Goal: Information Seeking & Learning: Learn about a topic

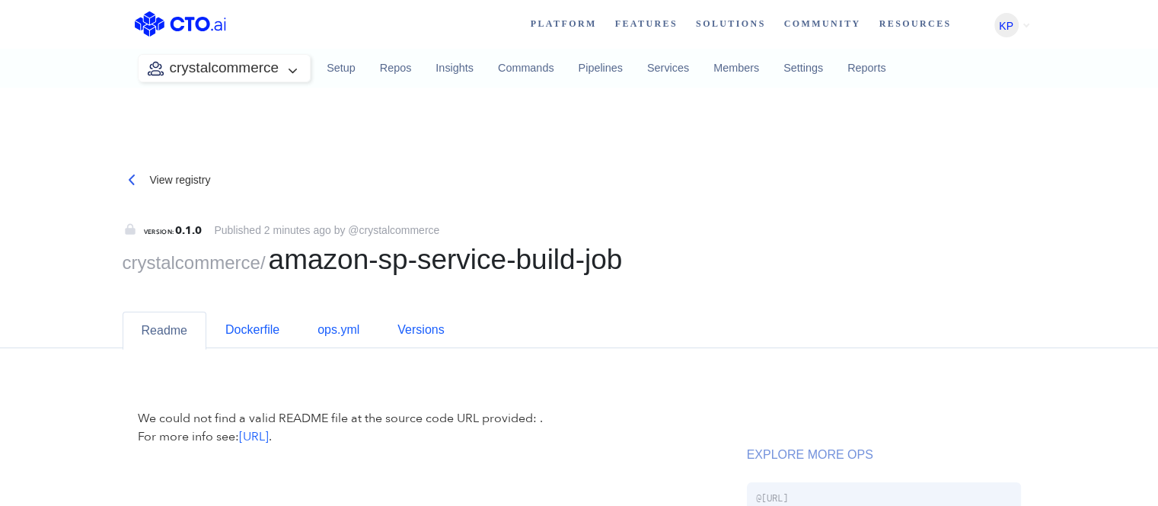
click at [0, 344] on div "View registry VERSION: 0.1.0 Published 2 minutes ago by @crystalcommerce crysta…" at bounding box center [579, 486] width 1158 height 661
click at [295, 334] on link "Dockerfile" at bounding box center [252, 329] width 92 height 37
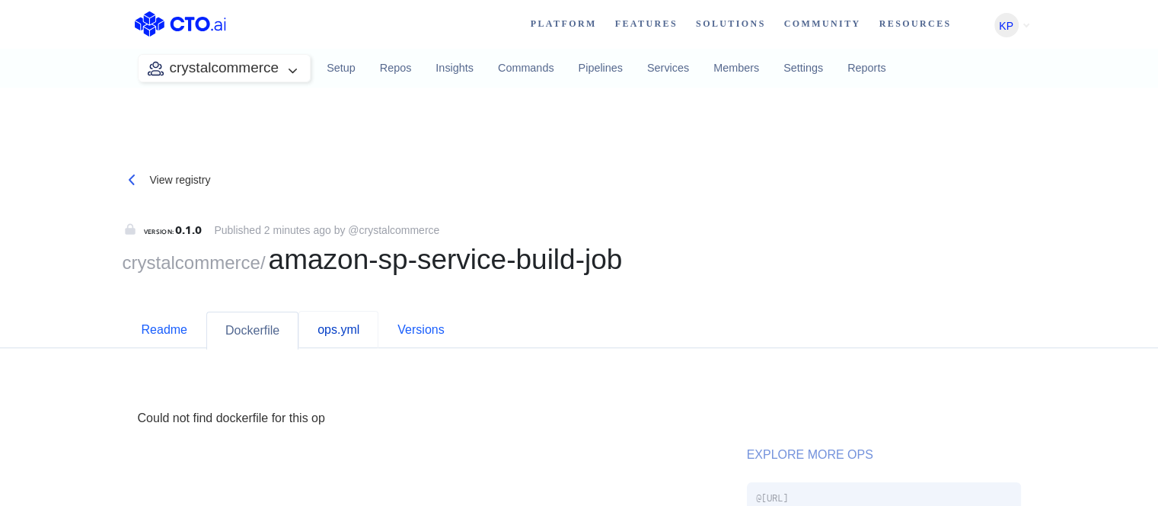
click at [321, 332] on link "ops.yml" at bounding box center [338, 329] width 80 height 37
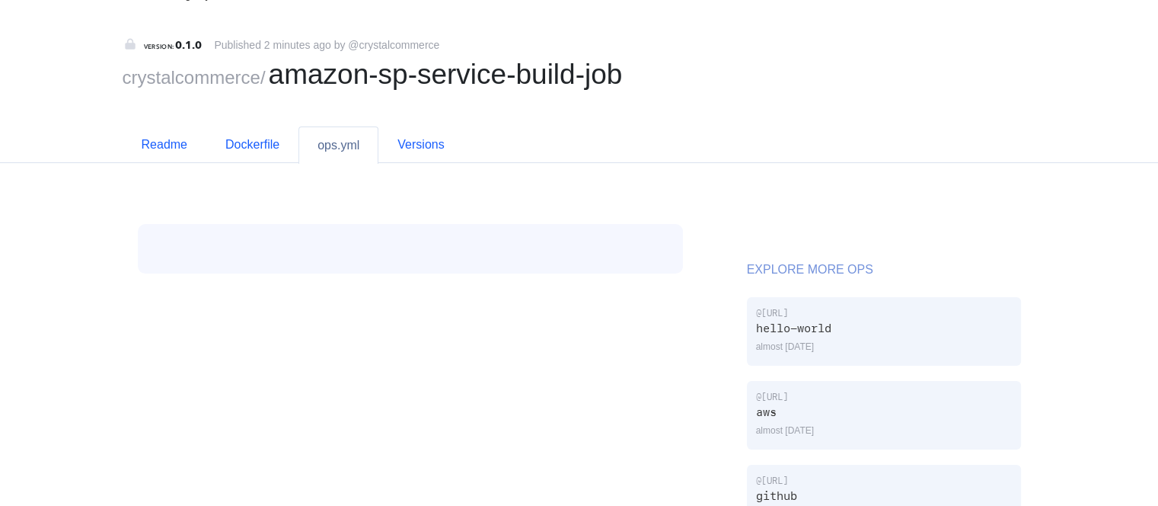
scroll to position [183, 0]
click at [228, 135] on link "Dockerfile" at bounding box center [252, 146] width 92 height 37
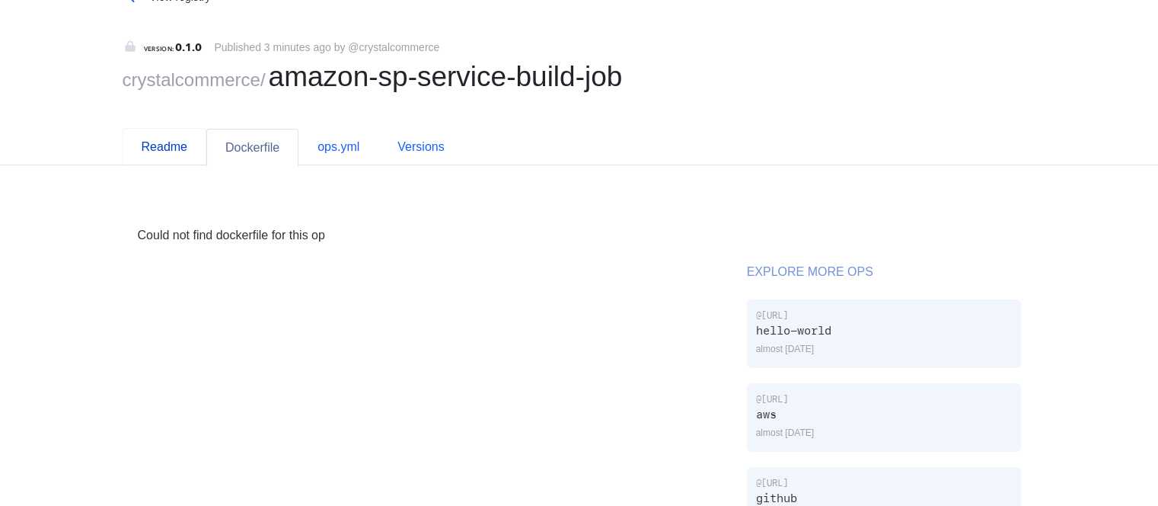
click at [140, 158] on link "Readme" at bounding box center [165, 146] width 84 height 37
click at [353, 153] on link "ops.yml" at bounding box center [338, 146] width 80 height 37
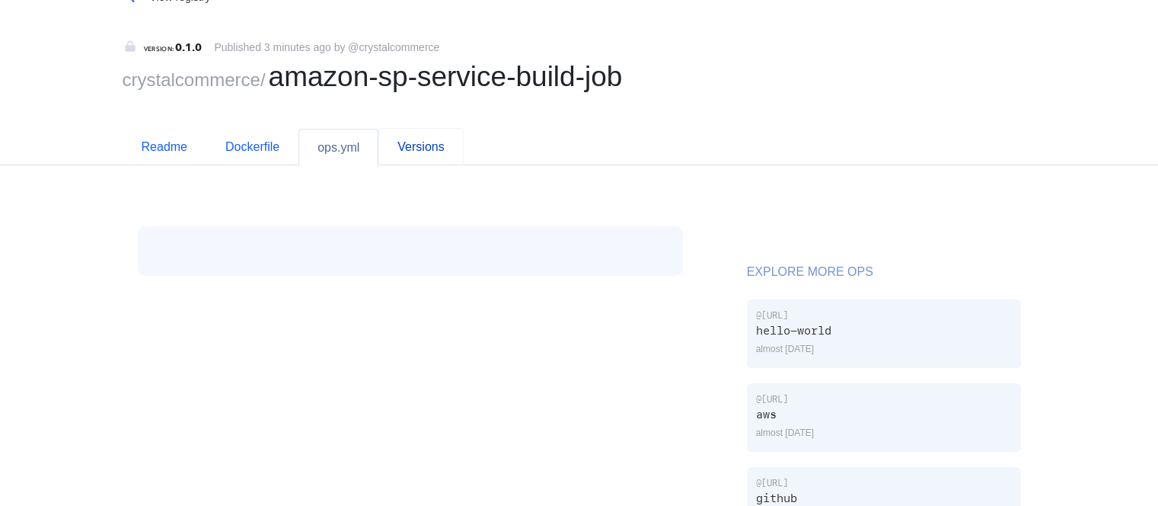
click at [420, 151] on link "Versions" at bounding box center [420, 146] width 85 height 37
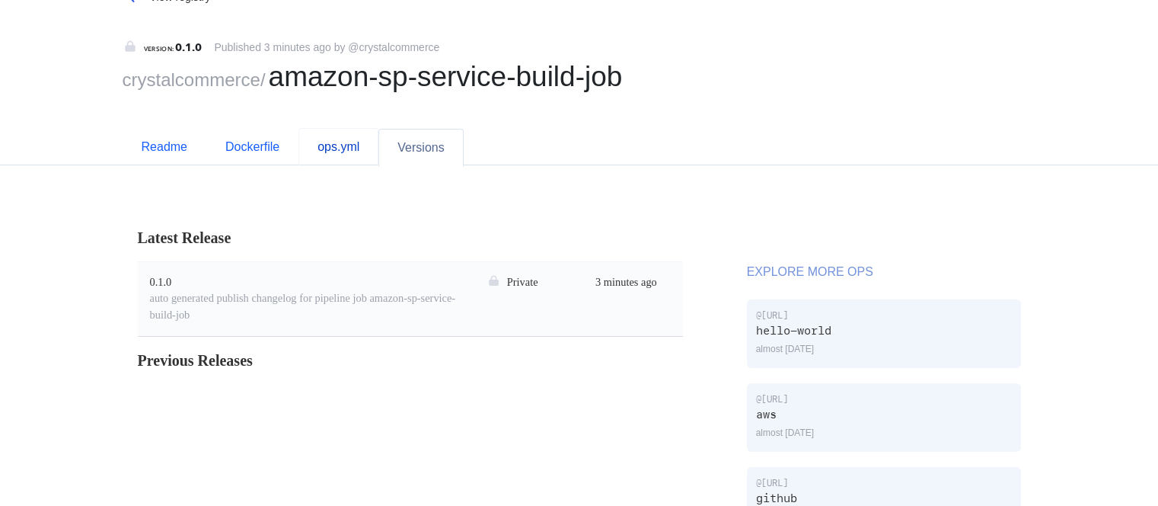
click at [347, 148] on link "ops.yml" at bounding box center [338, 146] width 80 height 37
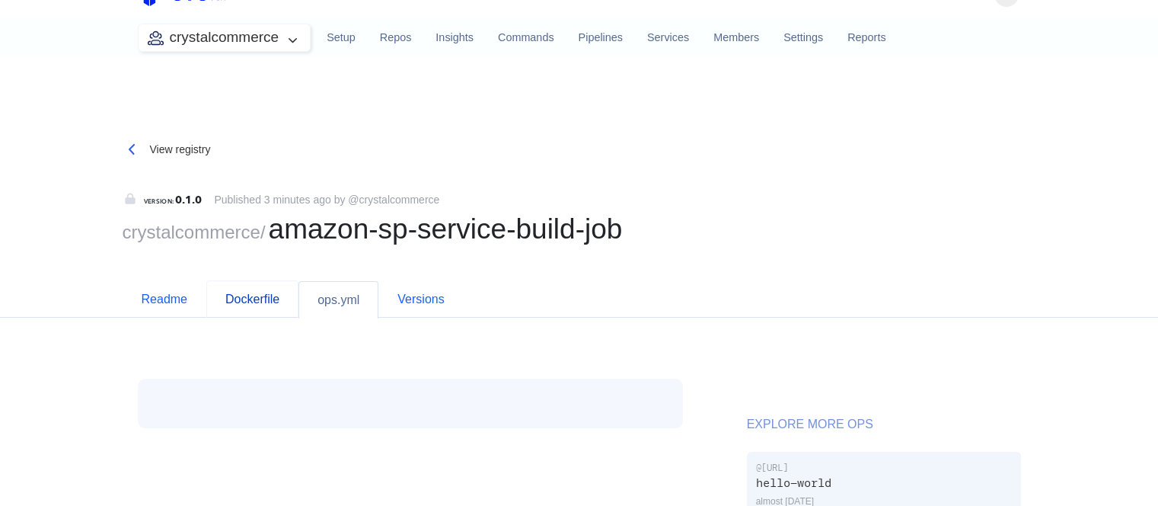
scroll to position [91, 0]
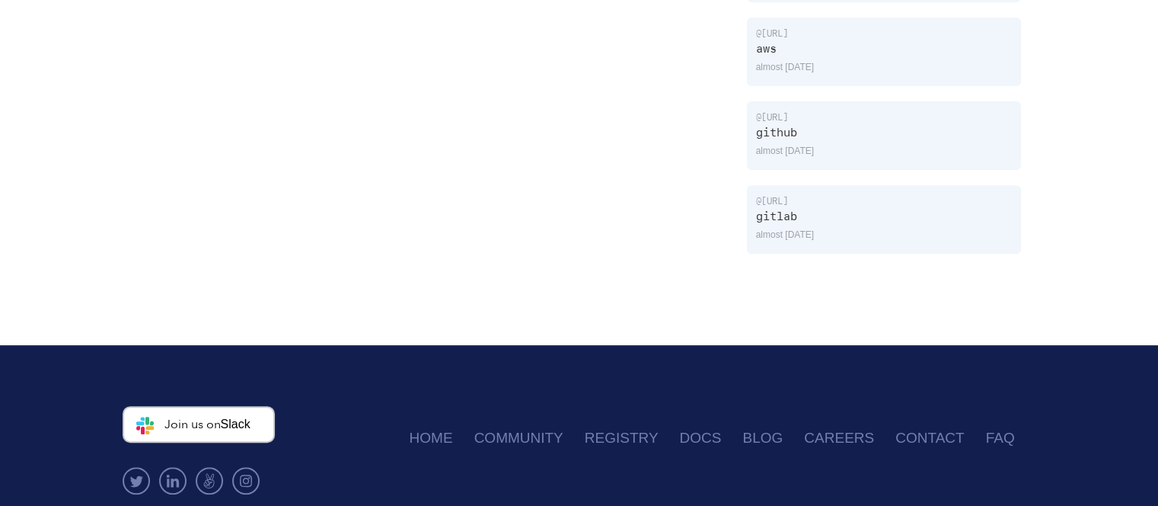
scroll to position [91, 0]
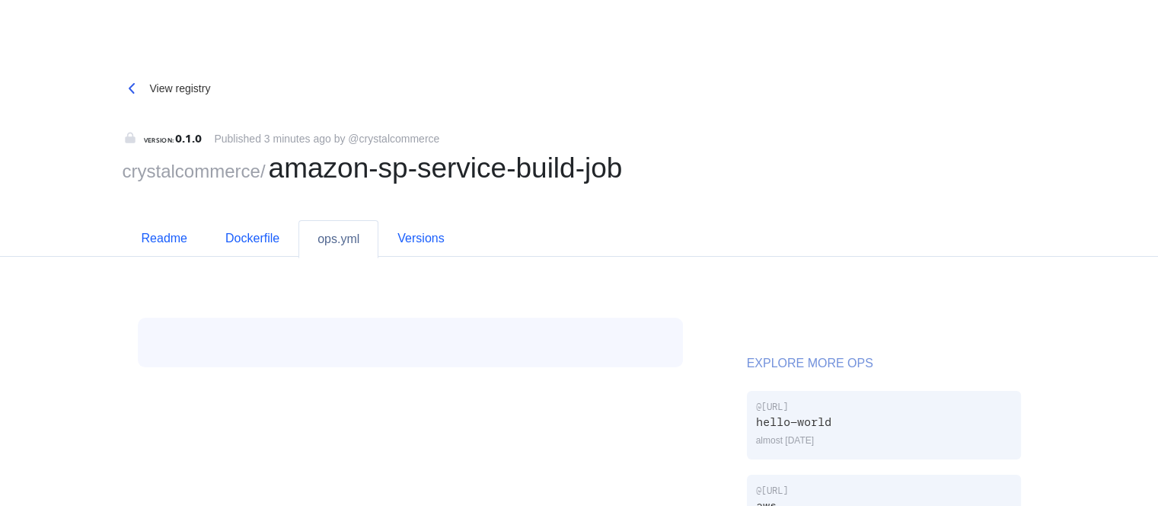
click at [183, 83] on div "View registry" at bounding box center [180, 89] width 61 height 16
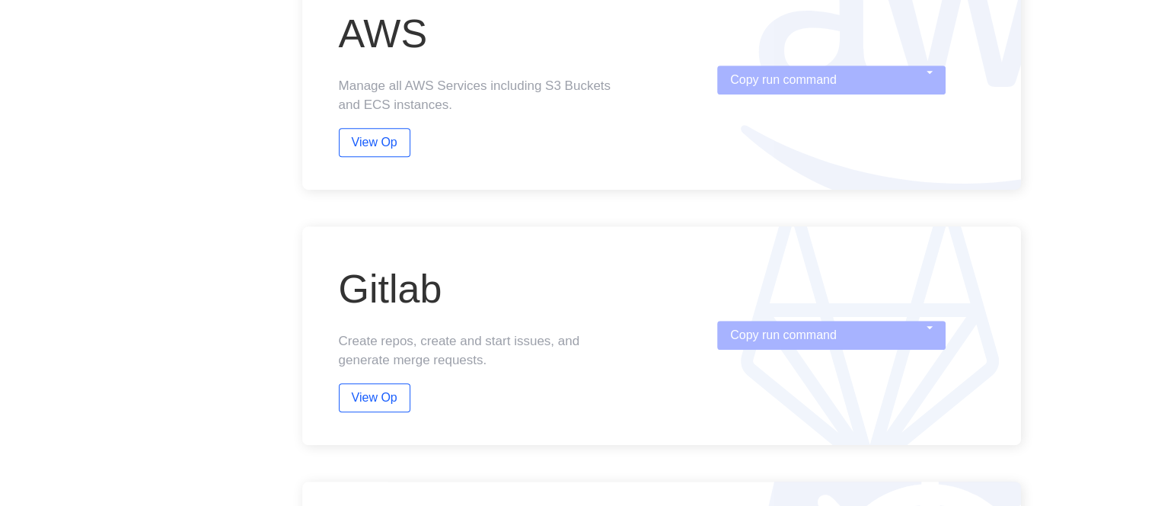
scroll to position [548, 0]
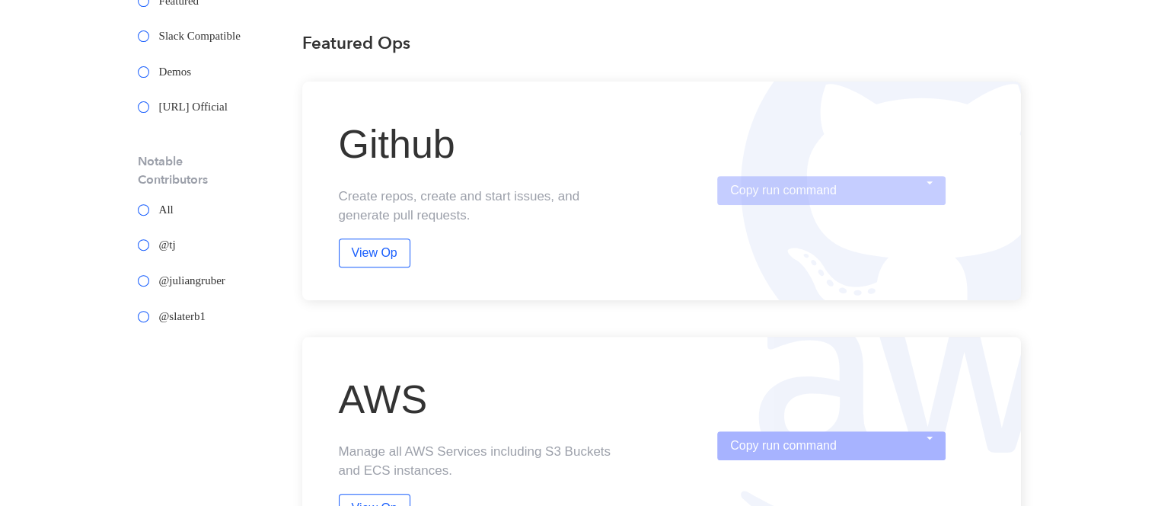
click at [837, 196] on button "Copy run command" at bounding box center [831, 190] width 228 height 29
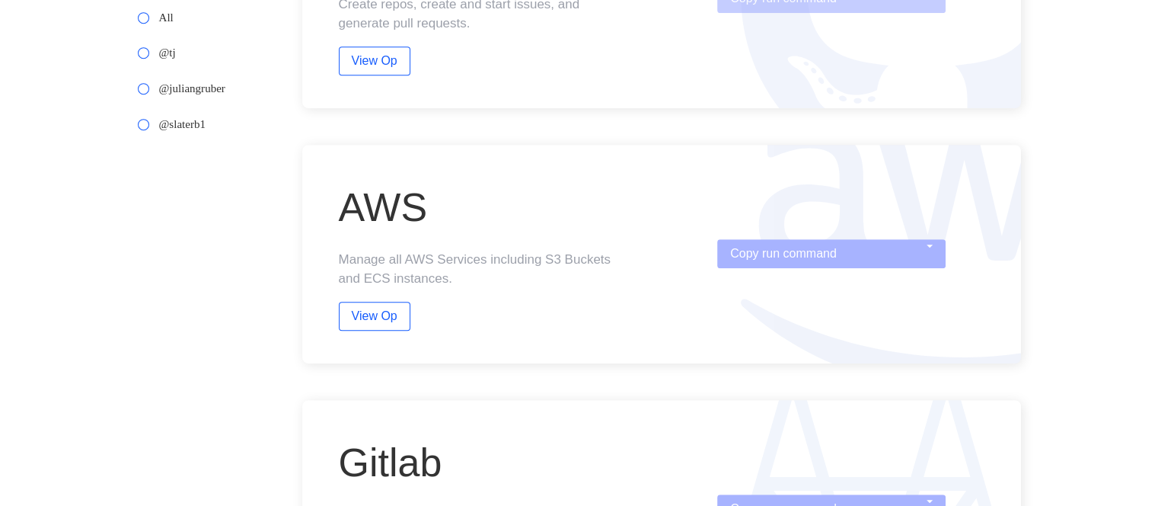
scroll to position [457, 0]
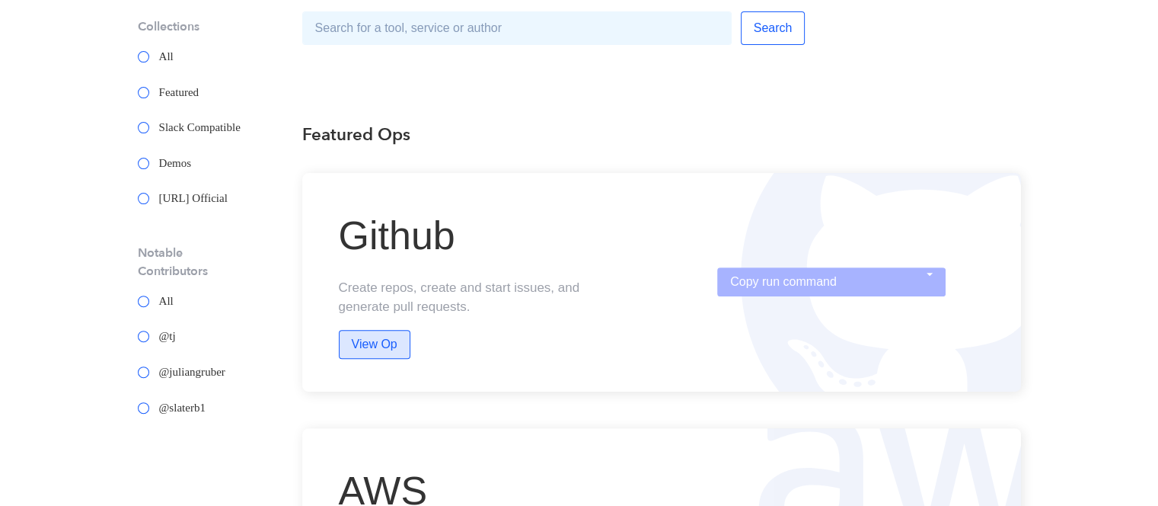
click at [372, 346] on button "View Op" at bounding box center [375, 344] width 72 height 29
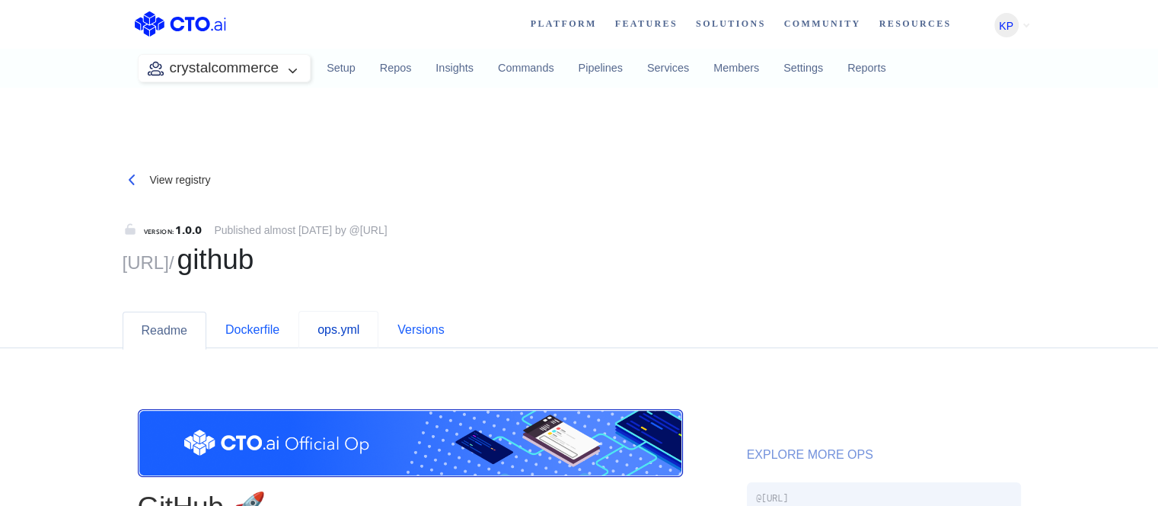
click at [326, 335] on link "ops.yml" at bounding box center [338, 329] width 80 height 37
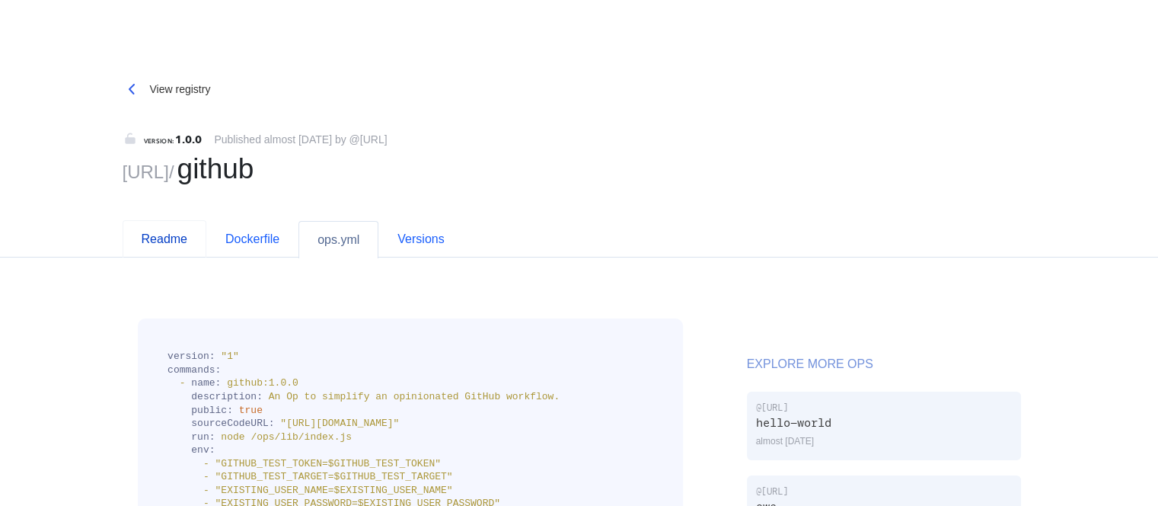
scroll to position [91, 0]
click at [167, 241] on link "Readme" at bounding box center [165, 237] width 84 height 37
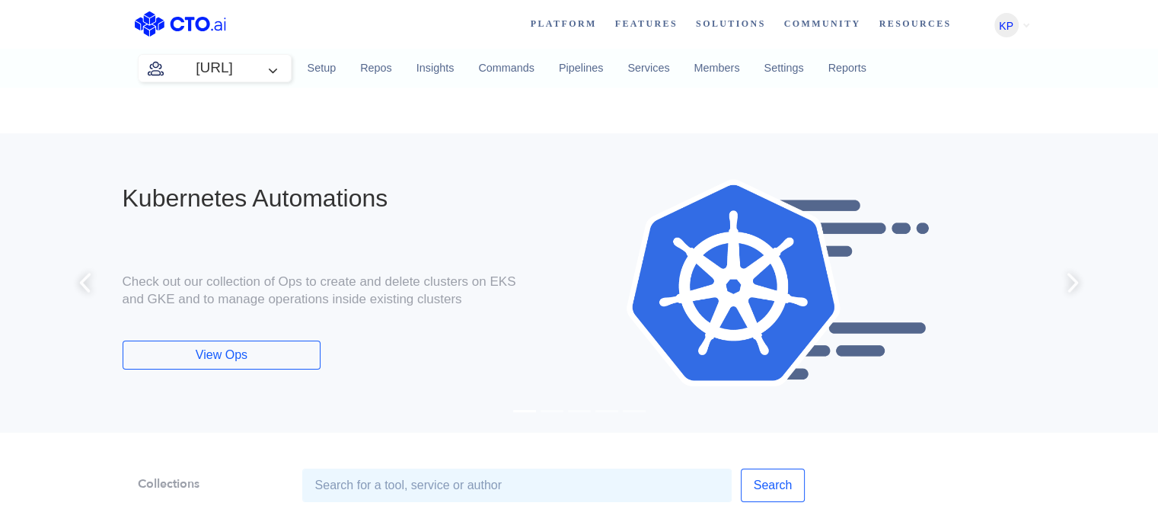
click at [201, 75] on button "cto.ai" at bounding box center [215, 68] width 152 height 27
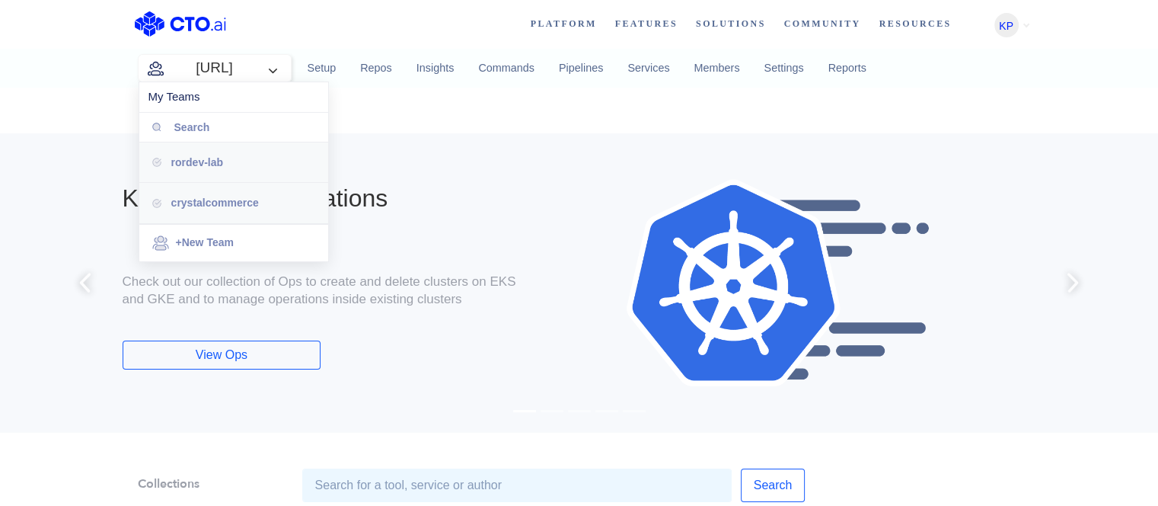
click at [209, 203] on span "crystalcommerce" at bounding box center [215, 202] width 88 height 12
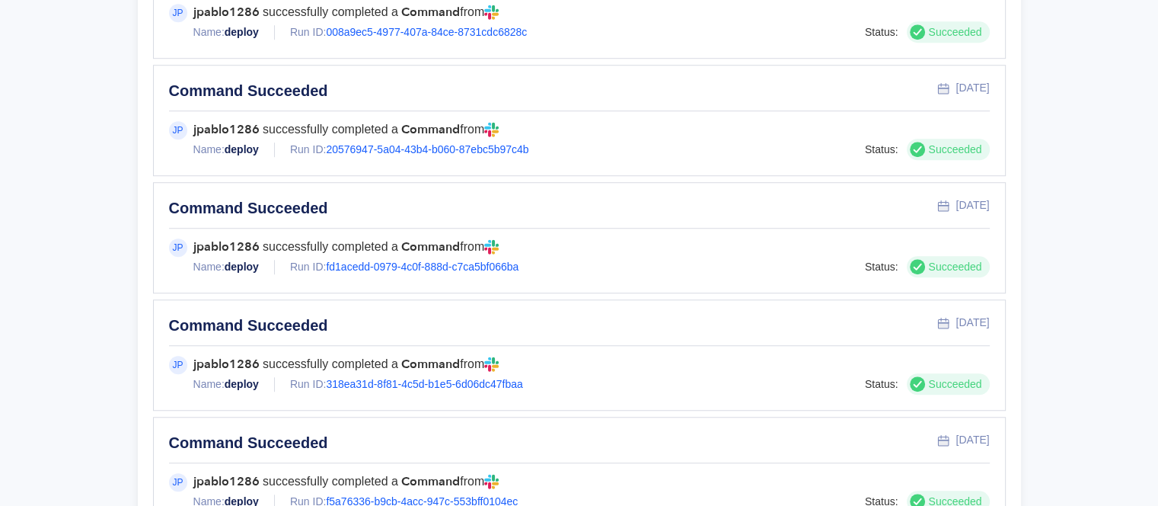
scroll to position [1462, 0]
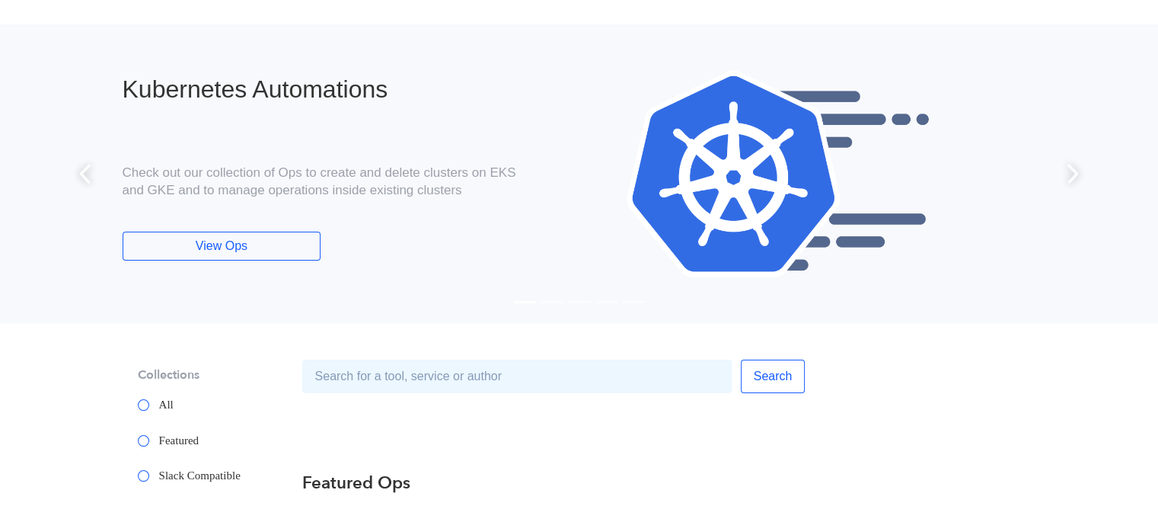
scroll to position [457, 0]
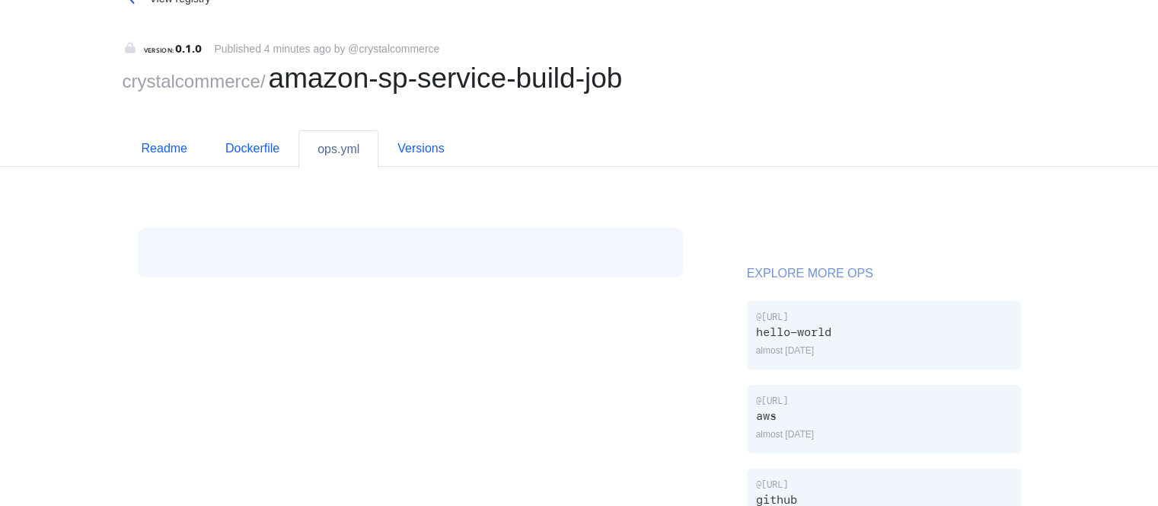
scroll to position [183, 0]
click at [375, 270] on code at bounding box center [410, 251] width 545 height 50
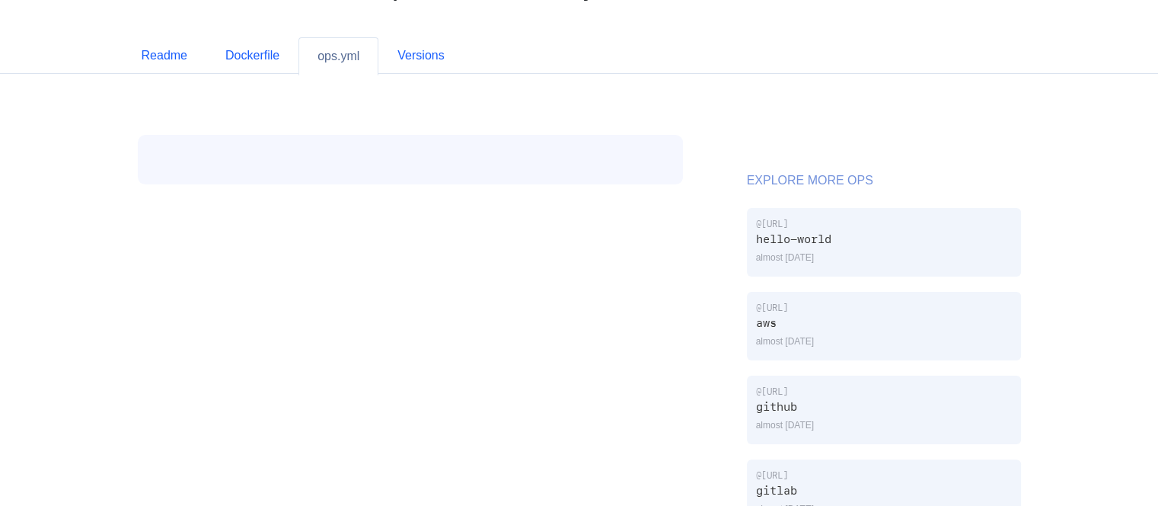
scroll to position [0, 0]
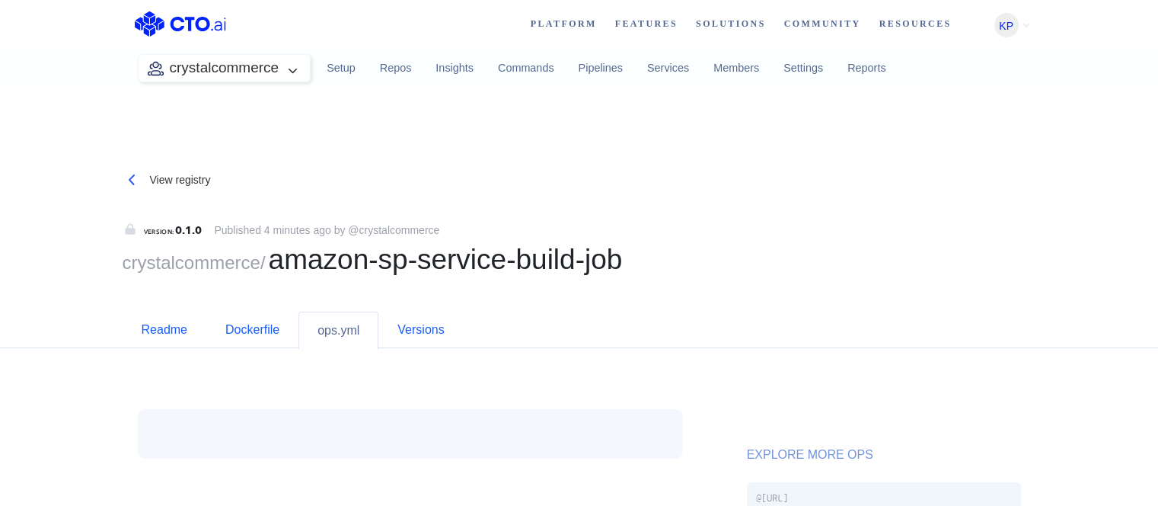
click at [312, 225] on div "Published 4 minutes ago by @crystalcommerce" at bounding box center [326, 230] width 225 height 16
click at [389, 228] on div "Published 4 minutes ago by @crystalcommerce" at bounding box center [326, 230] width 225 height 16
click at [169, 289] on div "View registry VERSION: 0.1.0 Published 4 minutes ago by @crystalcommerce crysta…" at bounding box center [580, 236] width 914 height 148
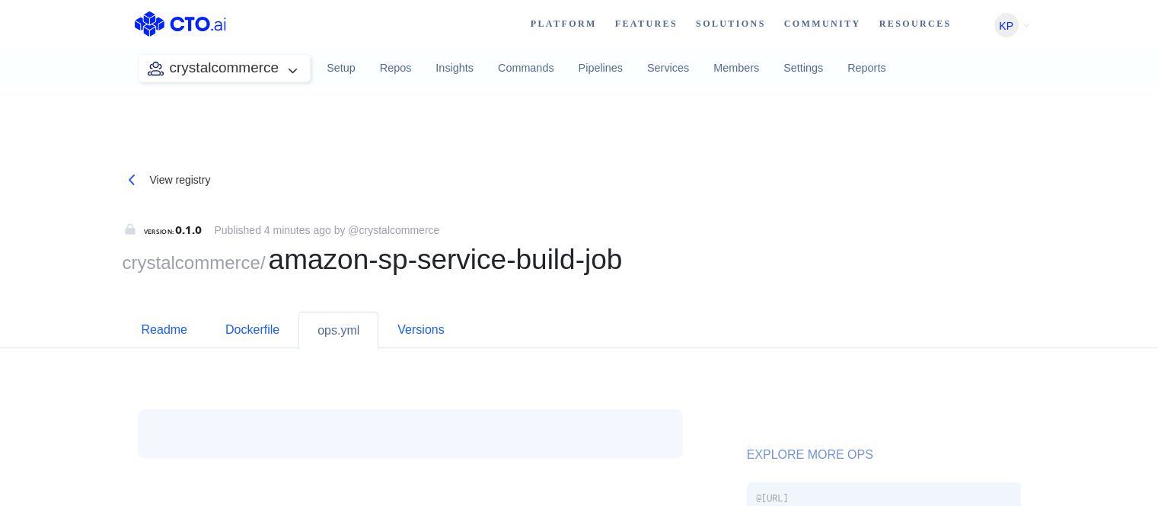
click at [285, 65] on button "crystalcommerce" at bounding box center [225, 68] width 172 height 27
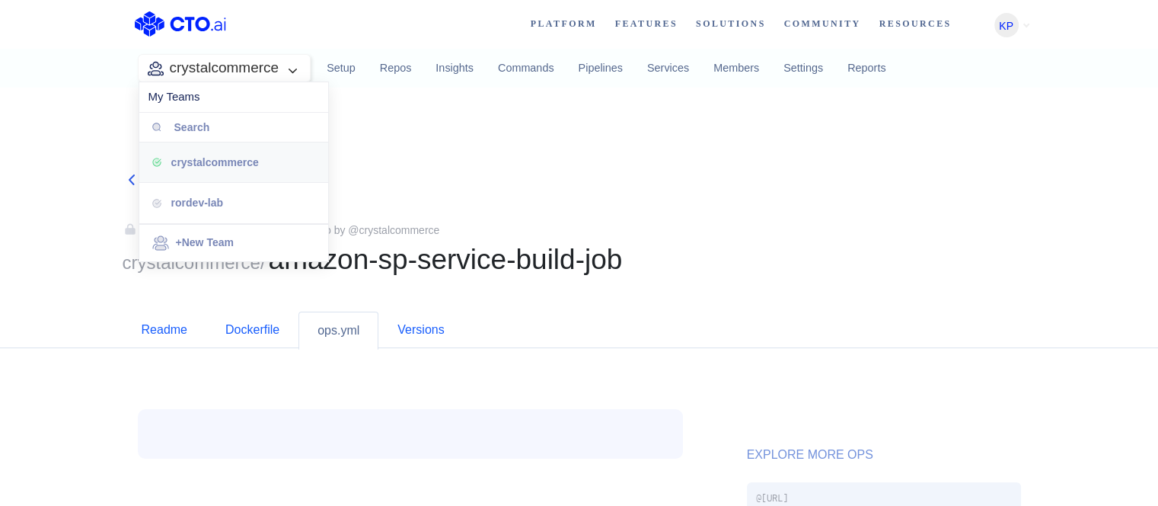
click at [285, 65] on button "crystalcommerce" at bounding box center [225, 68] width 172 height 27
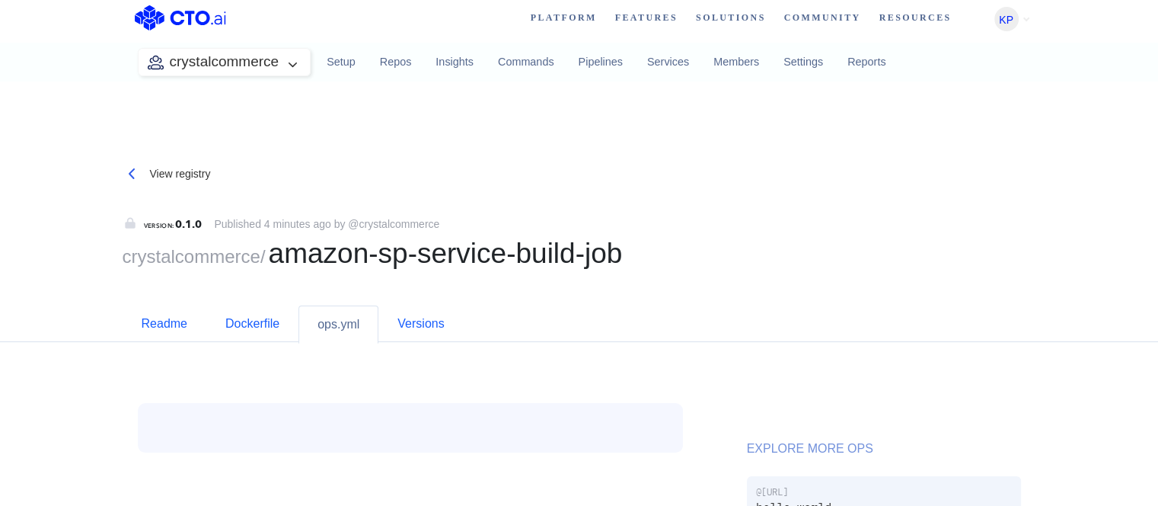
scroll to position [183, 0]
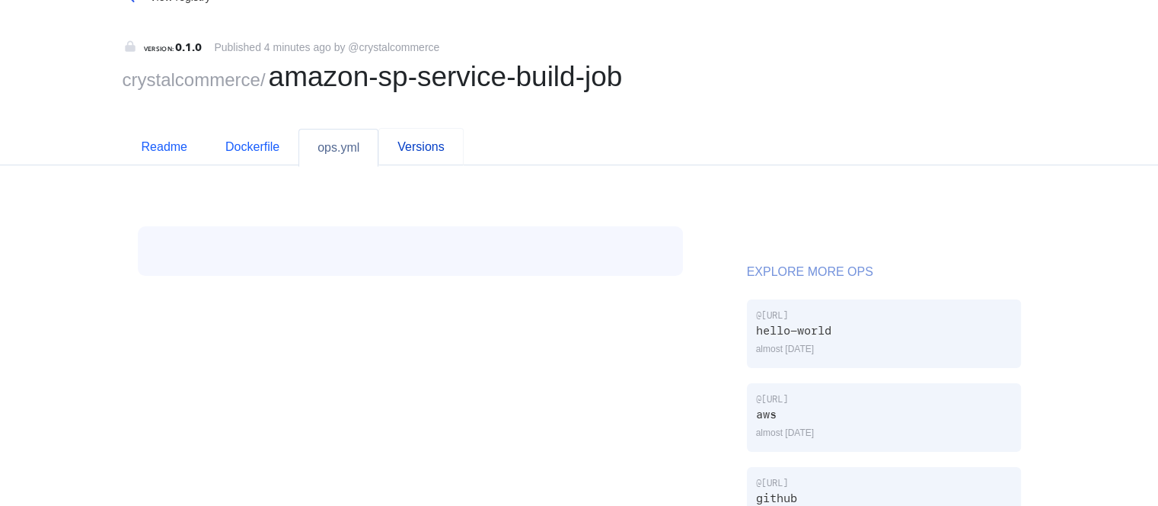
click at [419, 143] on link "Versions" at bounding box center [420, 146] width 85 height 37
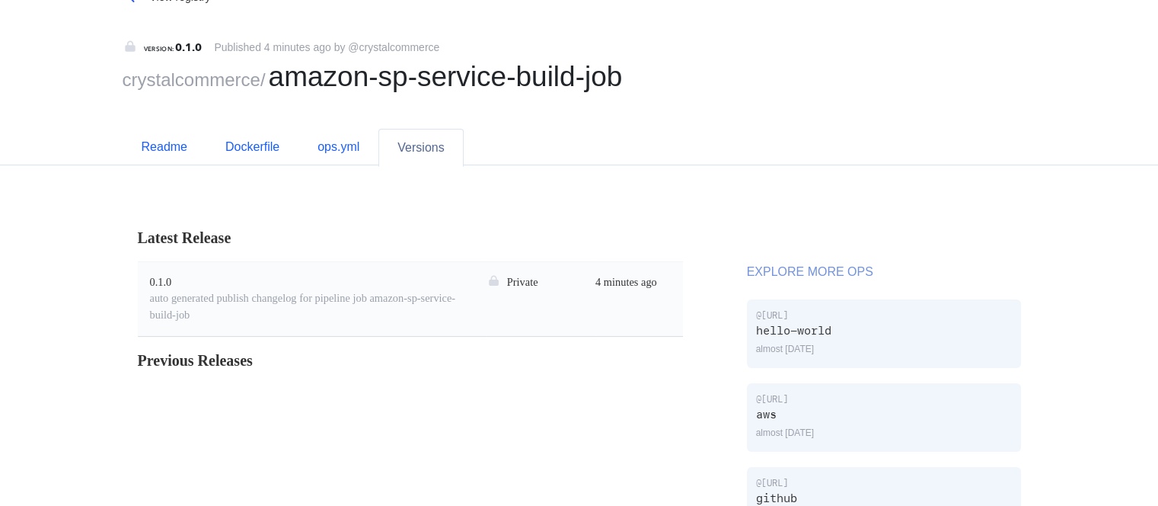
click at [228, 368] on div "Previous Releases" at bounding box center [410, 360] width 545 height 23
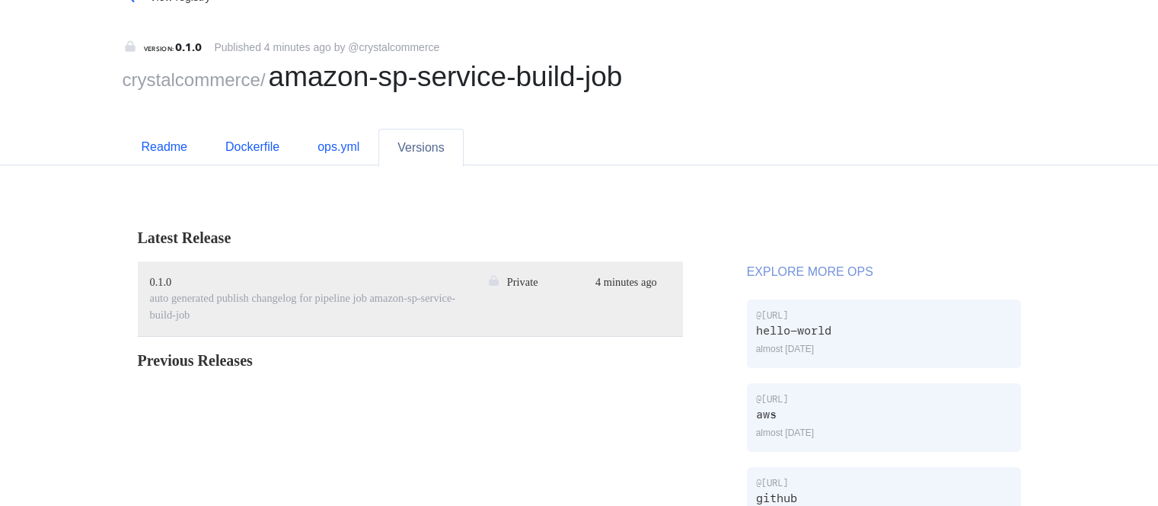
click at [201, 311] on div "auto generated publish changelog for pipeline job amazon-sp-service-build-job" at bounding box center [312, 306] width 324 height 33
drag, startPoint x: 144, startPoint y: 297, endPoint x: 230, endPoint y: 321, distance: 89.4
click at [230, 321] on td "0.1.0 auto generated publish changelog for pipeline job amazon-sp-service-build…" at bounding box center [312, 298] width 349 height 75
click at [230, 321] on div "auto generated publish changelog for pipeline job amazon-sp-service-build-job" at bounding box center [312, 306] width 324 height 33
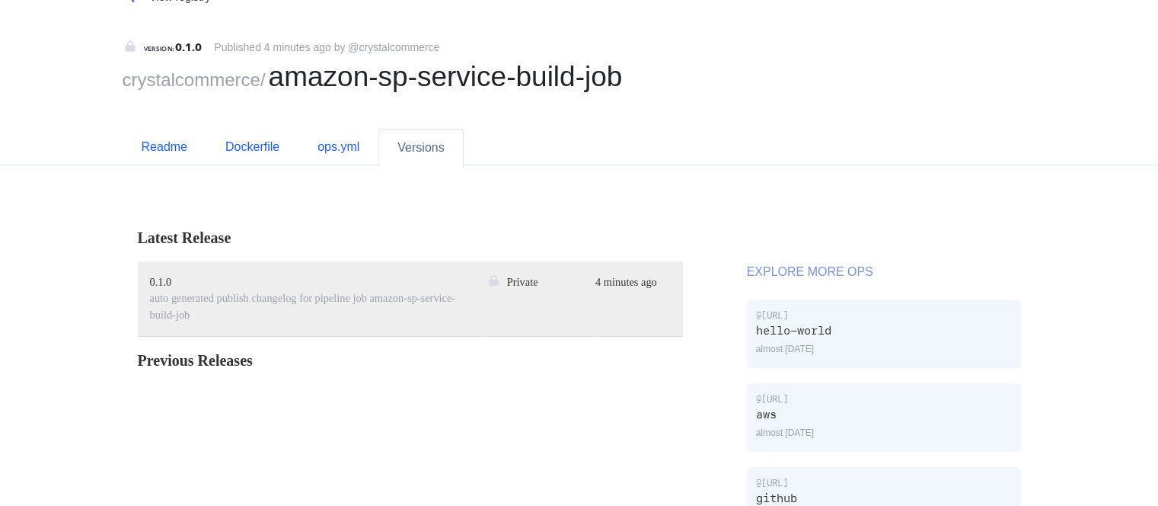
click at [566, 278] on div "Private" at bounding box center [540, 282] width 109 height 17
click at [493, 288] on div "Private" at bounding box center [540, 282] width 109 height 17
click at [496, 285] on img at bounding box center [493, 280] width 14 height 14
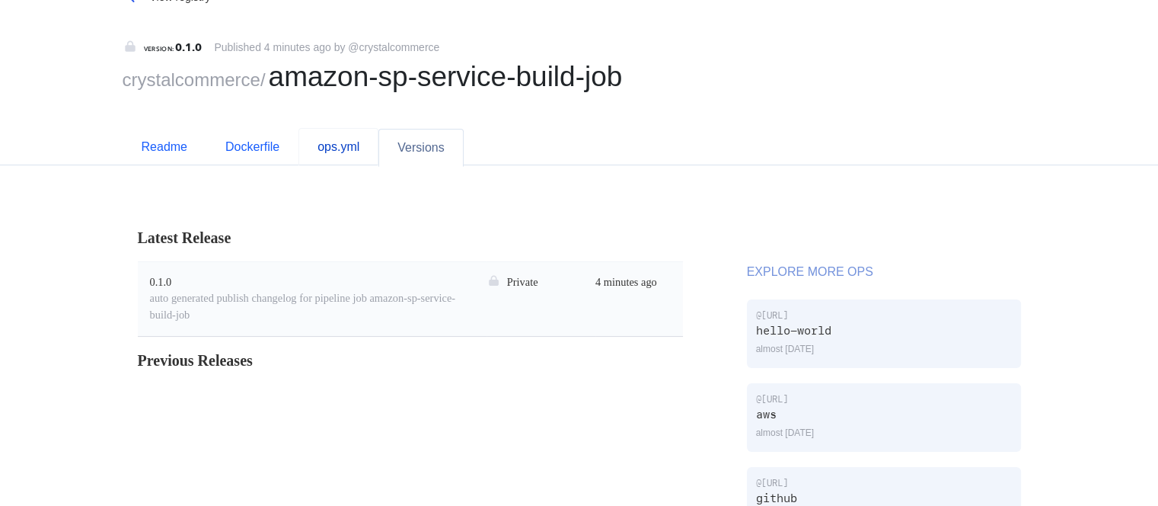
click at [352, 160] on link "ops.yml" at bounding box center [338, 146] width 80 height 37
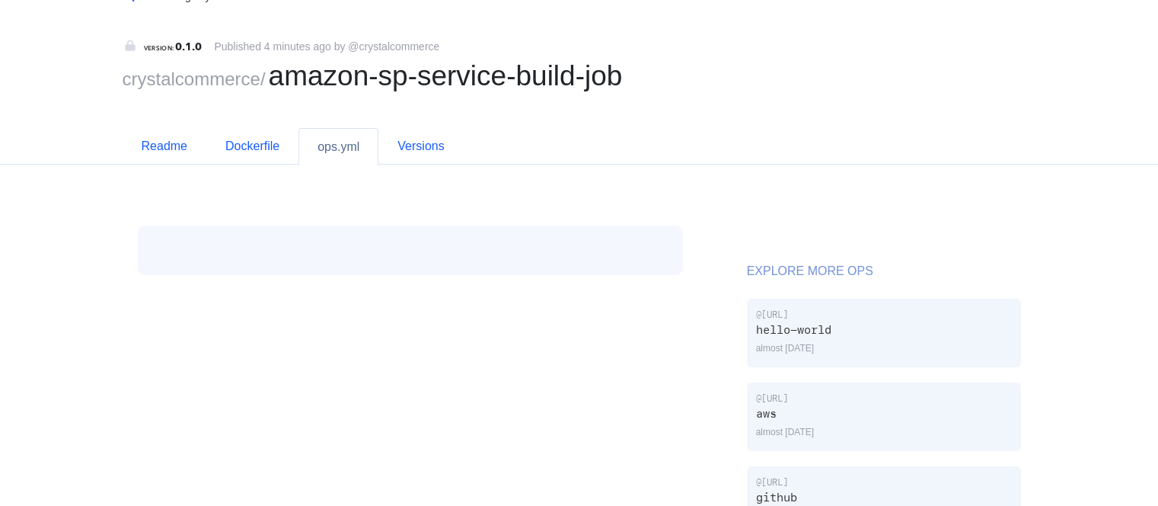
scroll to position [183, 0]
click at [429, 137] on link "Versions" at bounding box center [420, 146] width 85 height 37
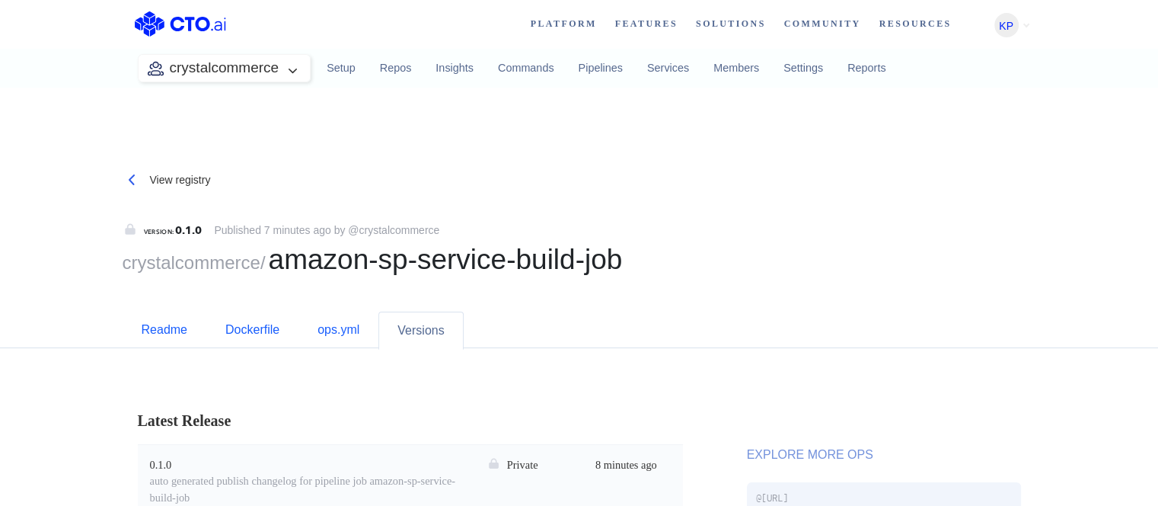
click at [789, 124] on div "View registry VERSION: 0.1.0 Published 7 minutes ago by @crystalcommerce crysta…" at bounding box center [579, 490] width 1158 height 805
click at [564, 287] on div "View registry VERSION: 0.1.0 Published 7 minutes ago by @crystalcommerce crysta…" at bounding box center [580, 236] width 914 height 148
click at [190, 232] on div "VERSION: 0.1.0" at bounding box center [173, 230] width 59 height 16
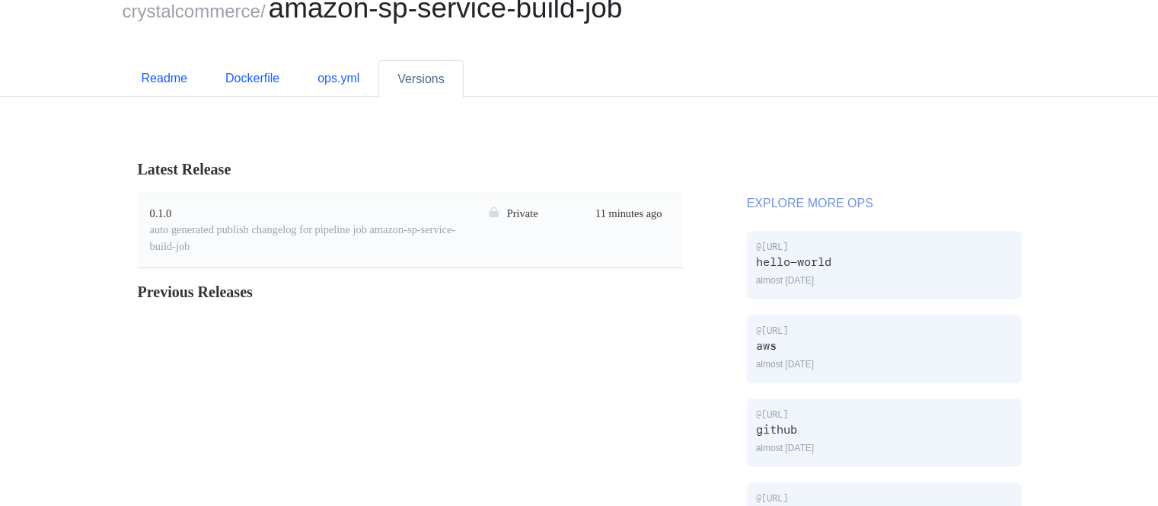
scroll to position [365, 0]
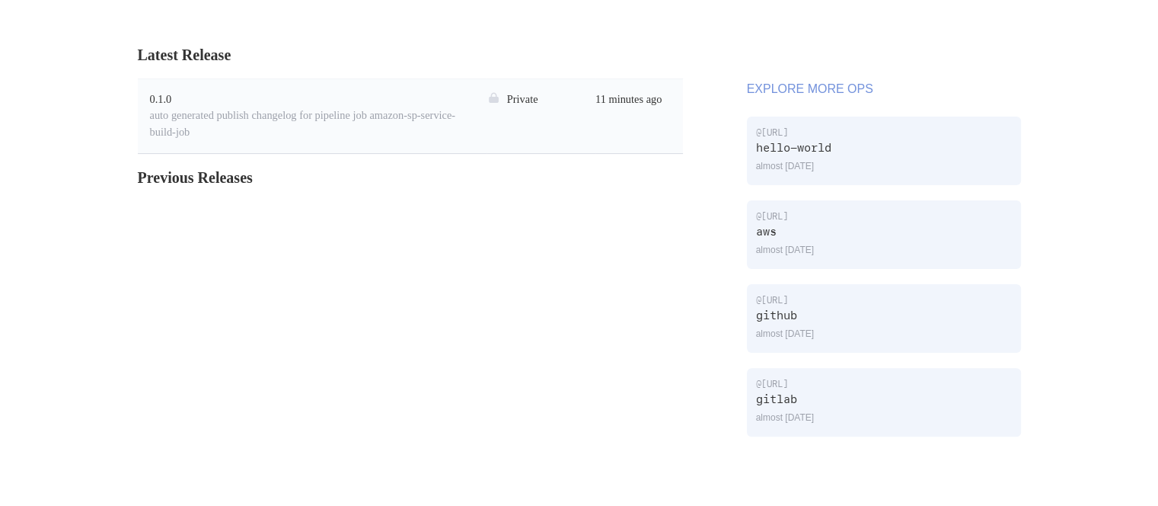
click at [193, 179] on div "Previous Releases" at bounding box center [410, 177] width 545 height 23
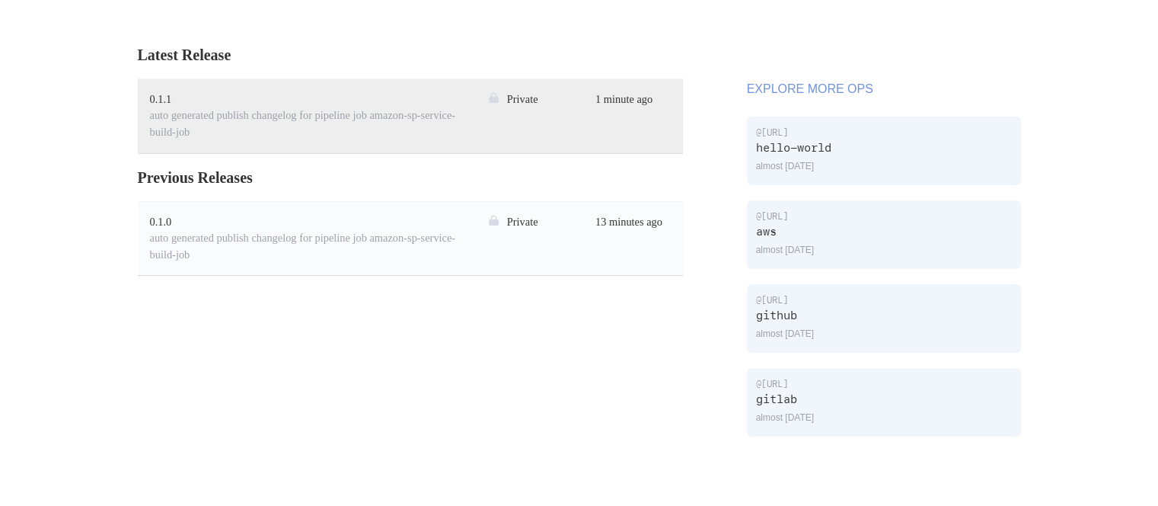
scroll to position [0, 0]
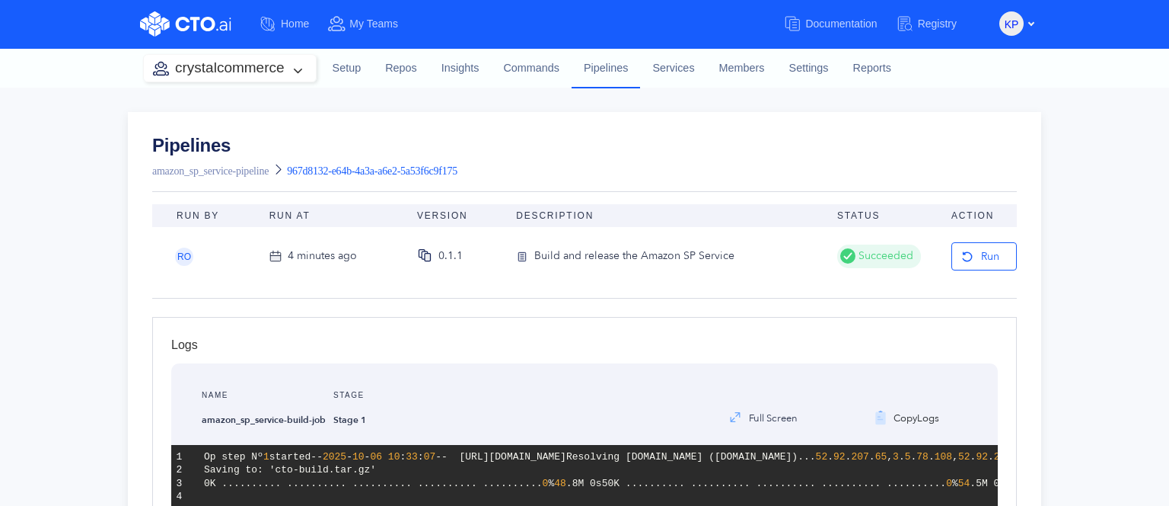
scroll to position [365, 0]
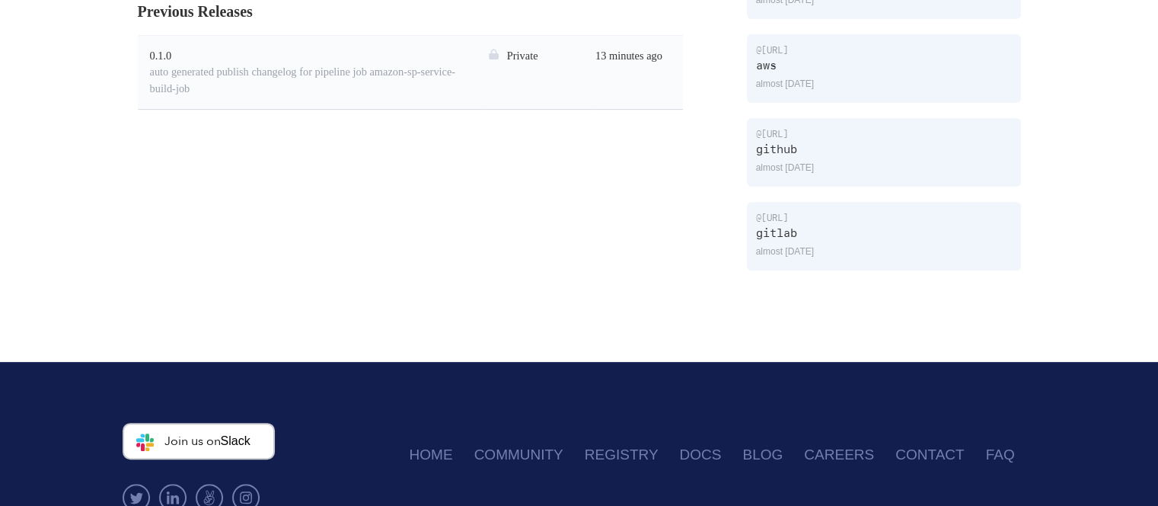
scroll to position [244, 0]
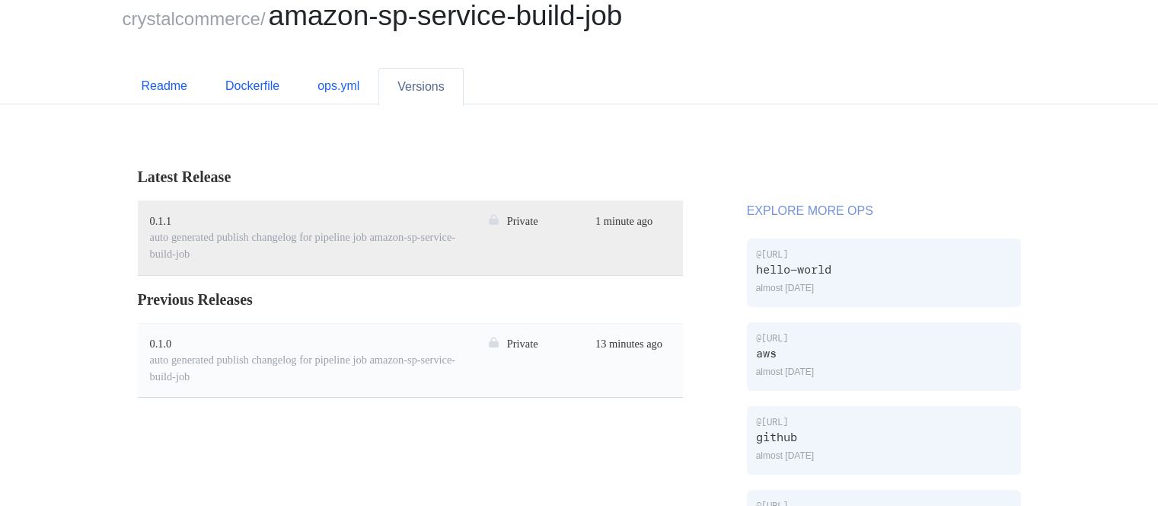
click at [206, 250] on div "auto generated publish changelog for pipeline job amazon-sp-service-build-job" at bounding box center [312, 245] width 324 height 33
click at [262, 243] on div "auto generated publish changelog for pipeline job amazon-sp-service-build-job" at bounding box center [312, 245] width 324 height 33
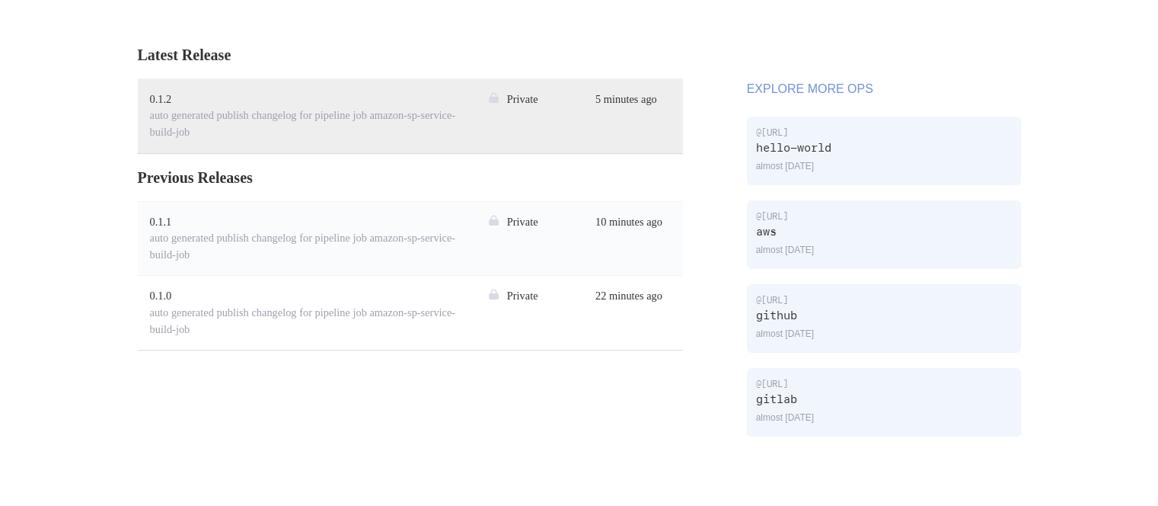
scroll to position [91, 0]
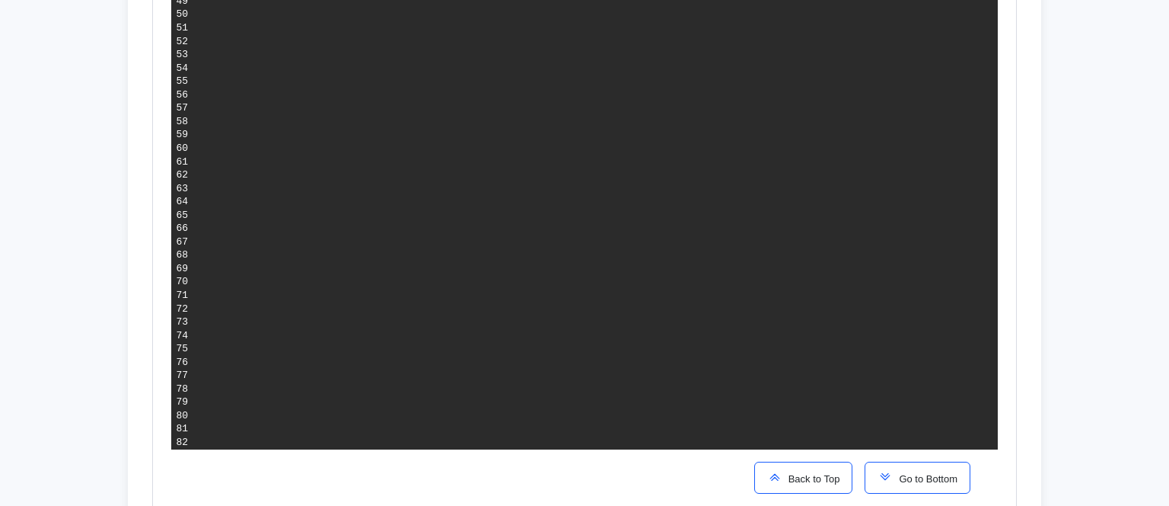
scroll to position [1736, 0]
click at [877, 456] on div "Back to Top Go to Bottom" at bounding box center [862, 477] width 241 height 56
click at [883, 476] on img "button" at bounding box center [885, 476] width 15 height 15
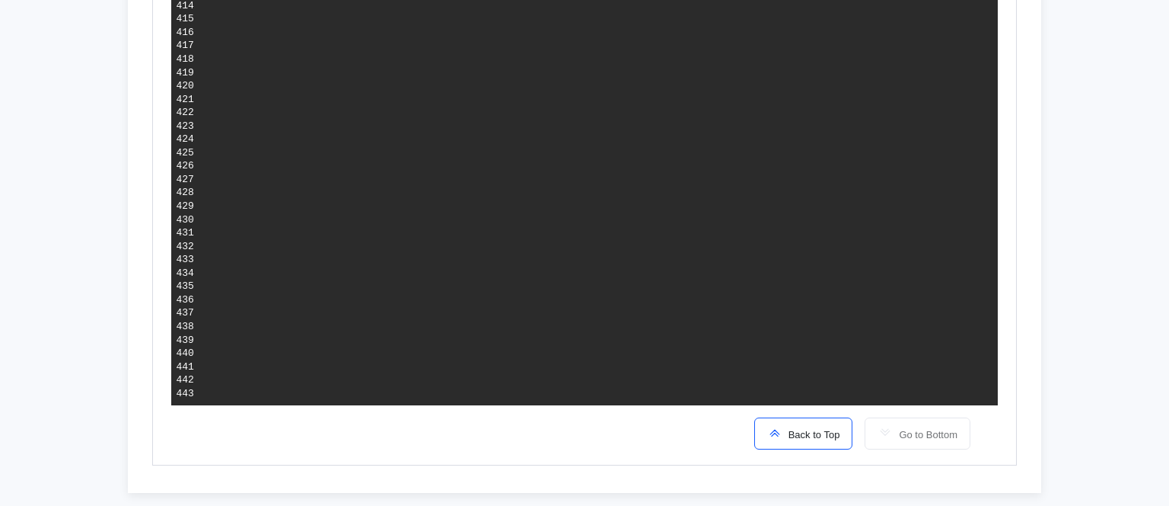
scroll to position [2629, 0]
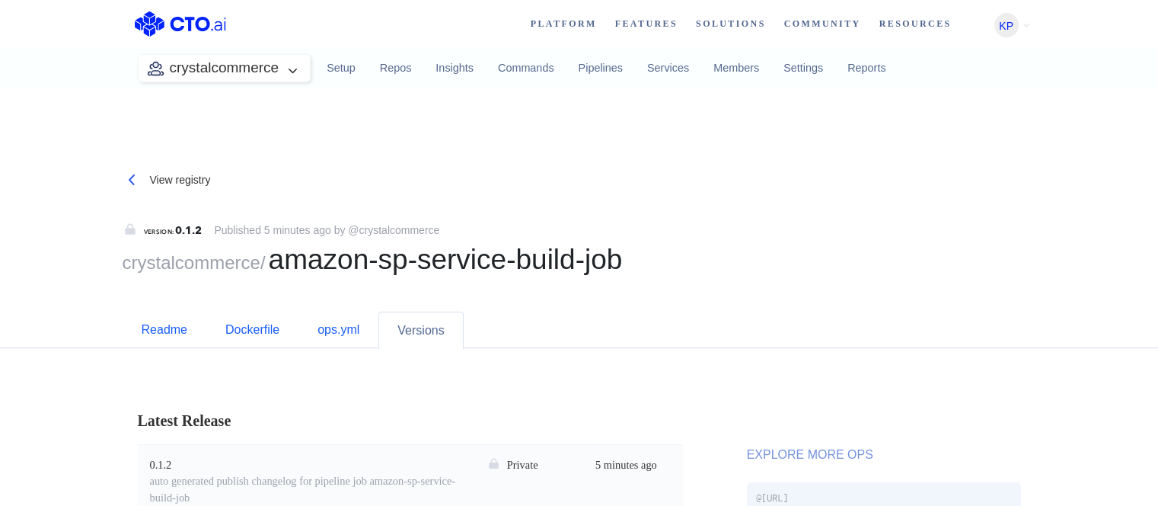
scroll to position [91, 0]
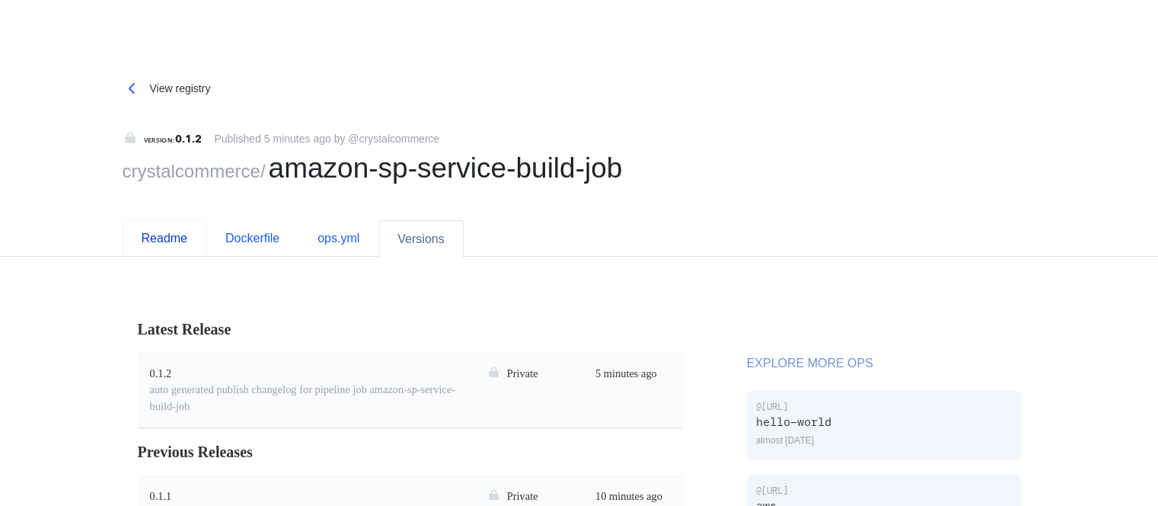
click at [193, 247] on link "Readme" at bounding box center [165, 237] width 84 height 37
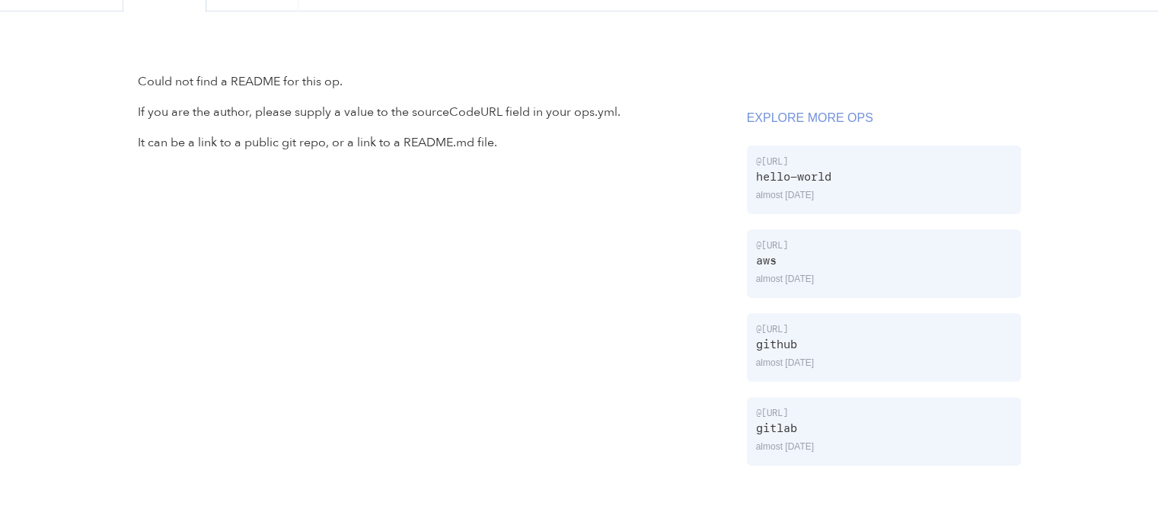
scroll to position [274, 0]
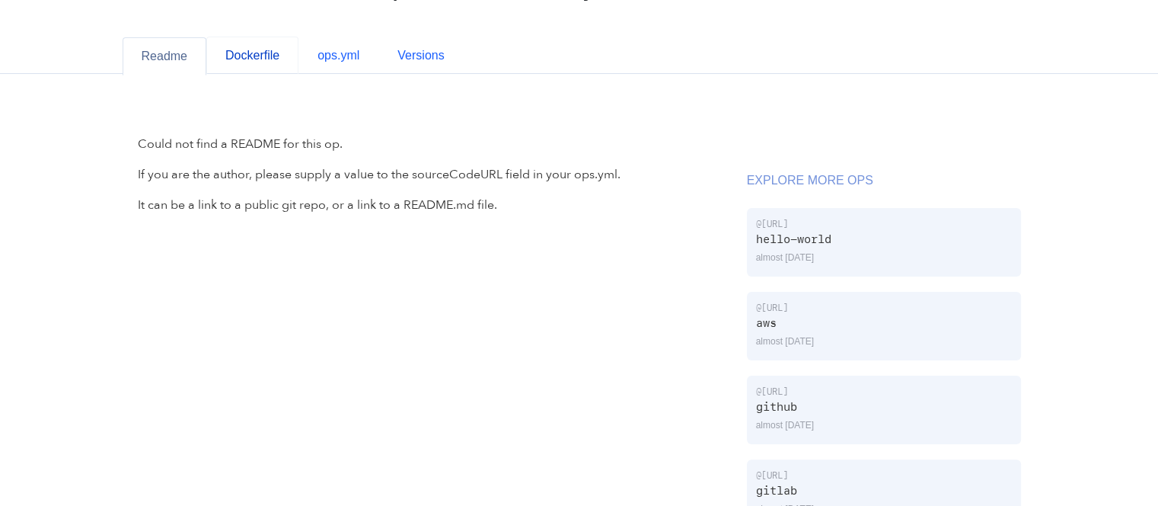
click at [257, 65] on link "Dockerfile" at bounding box center [252, 55] width 92 height 37
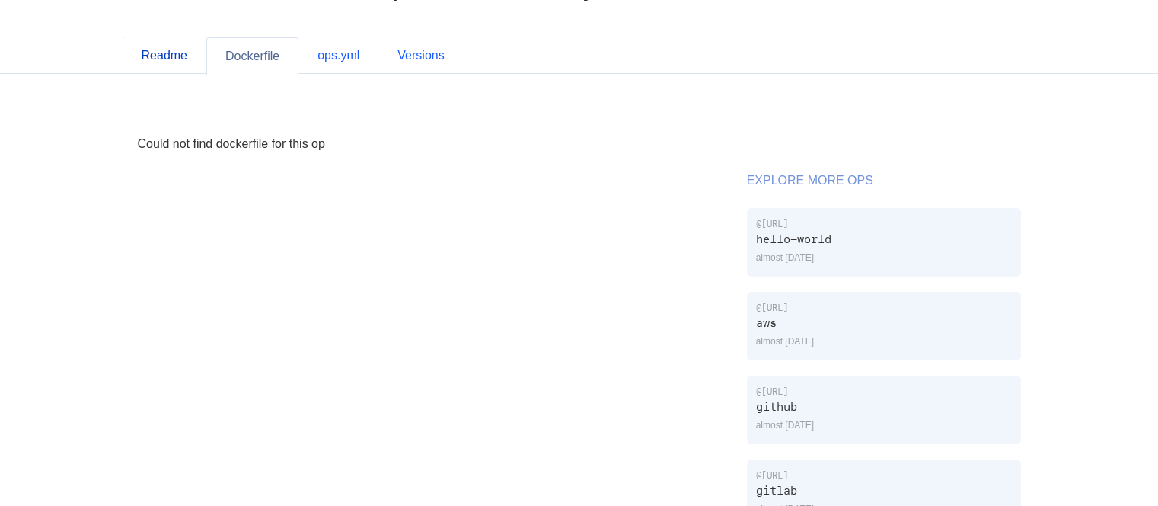
click at [146, 53] on link "Readme" at bounding box center [165, 55] width 84 height 37
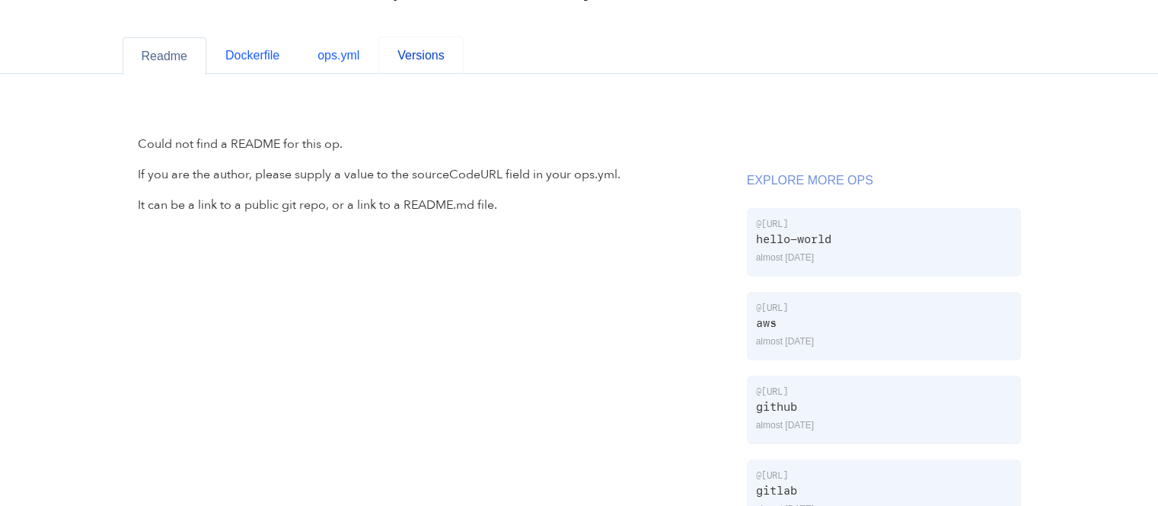
click at [423, 64] on link "Versions" at bounding box center [420, 55] width 85 height 37
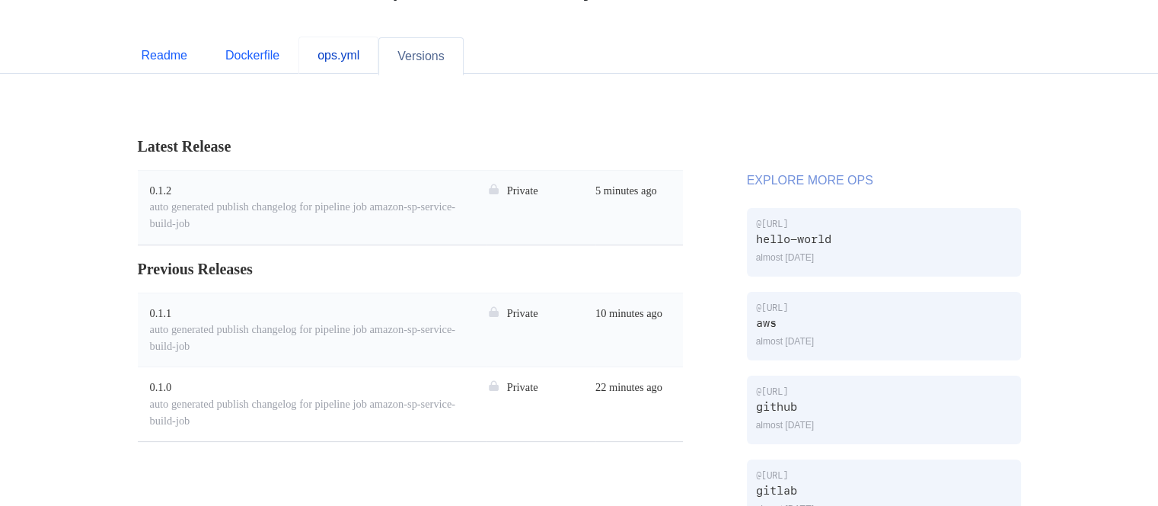
click at [349, 56] on link "ops.yml" at bounding box center [338, 55] width 80 height 37
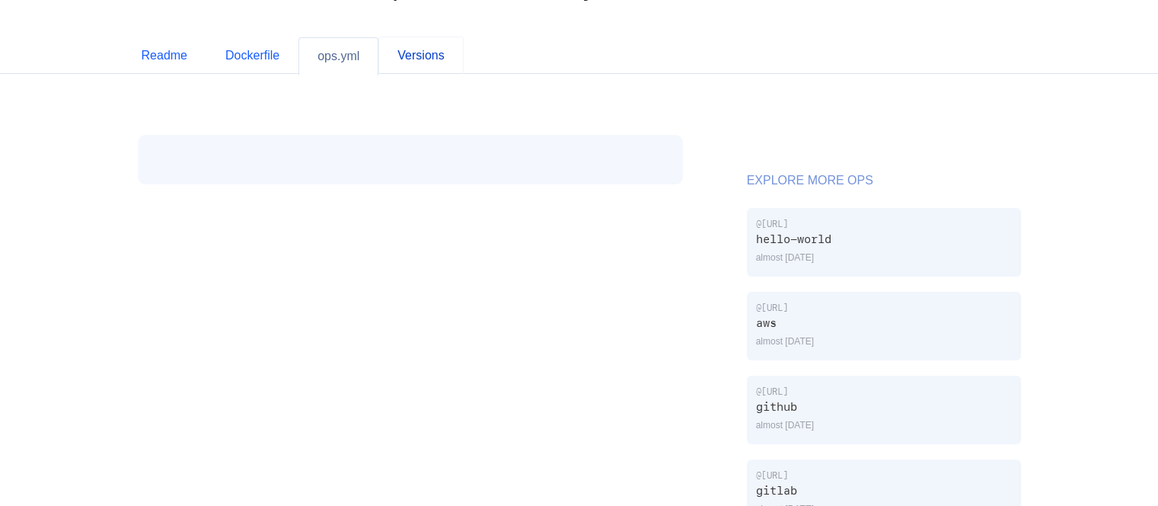
click at [418, 63] on link "Versions" at bounding box center [420, 55] width 85 height 37
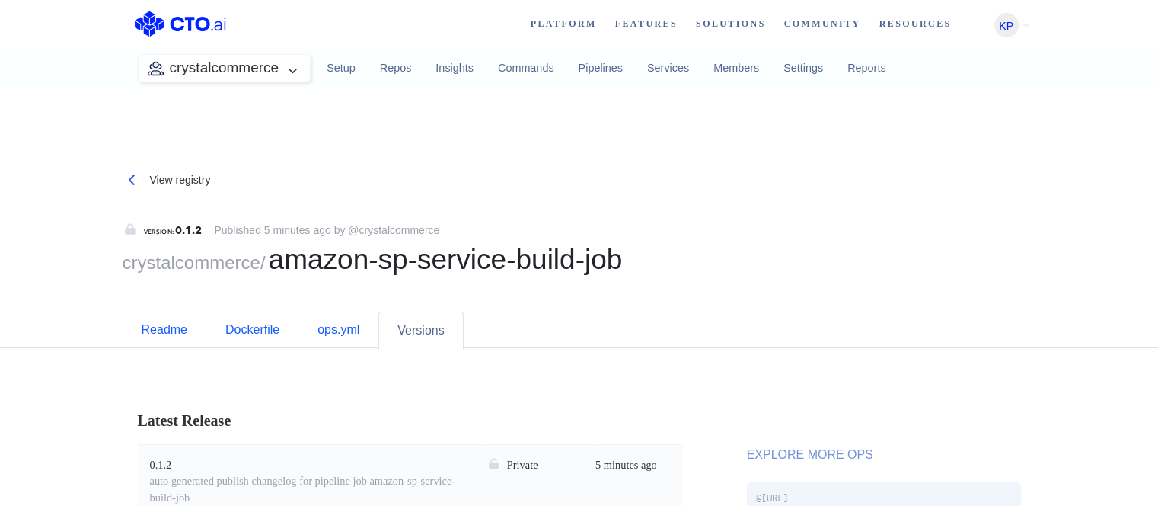
click at [342, 181] on div "View registry" at bounding box center [580, 180] width 914 height 36
click at [266, 81] on div "crystalcommerce" at bounding box center [225, 68] width 174 height 28
click at [389, 77] on link "Repos" at bounding box center [396, 68] width 56 height 41
